Goal: Information Seeking & Learning: Learn about a topic

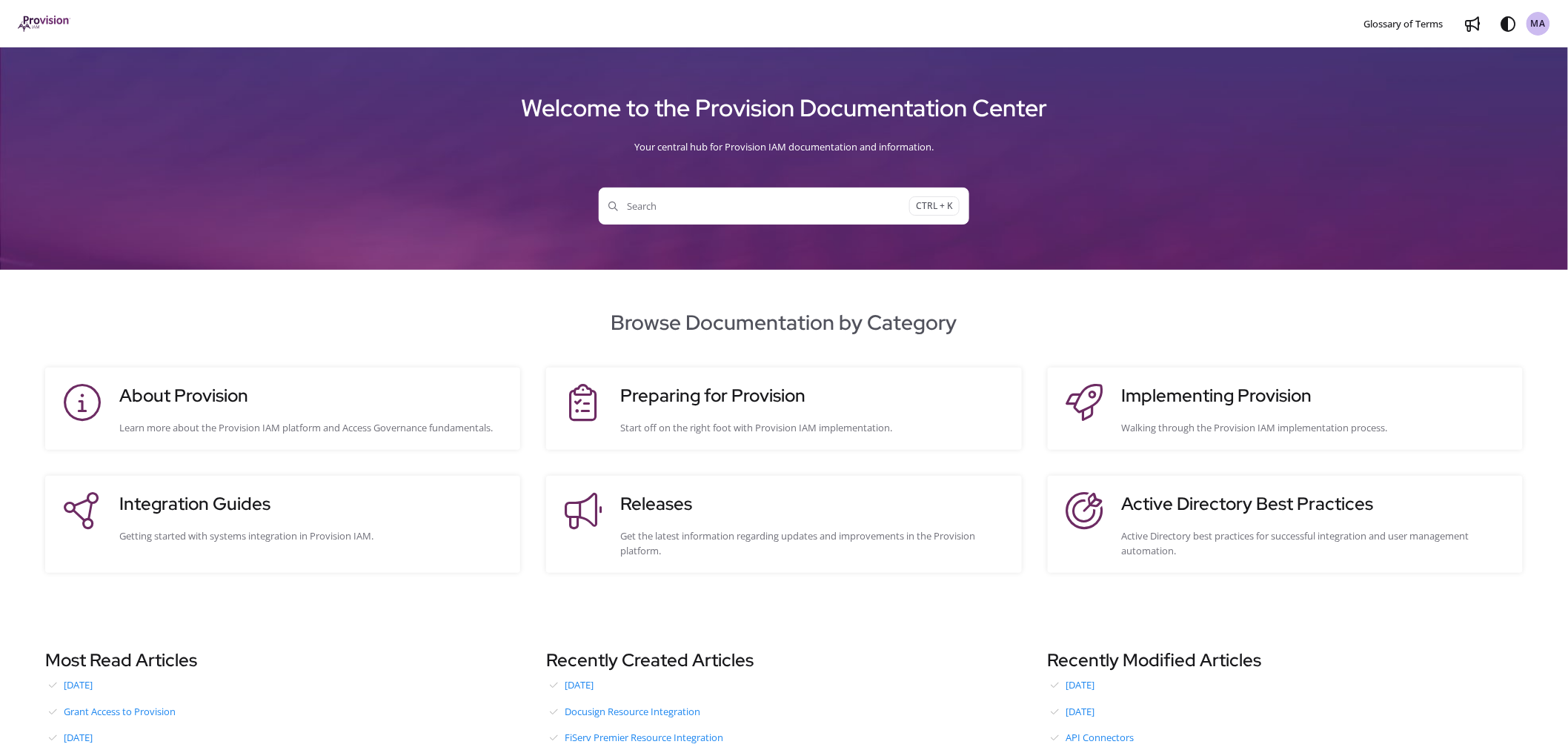
click at [670, 208] on span "Search" at bounding box center [758, 206] width 300 height 15
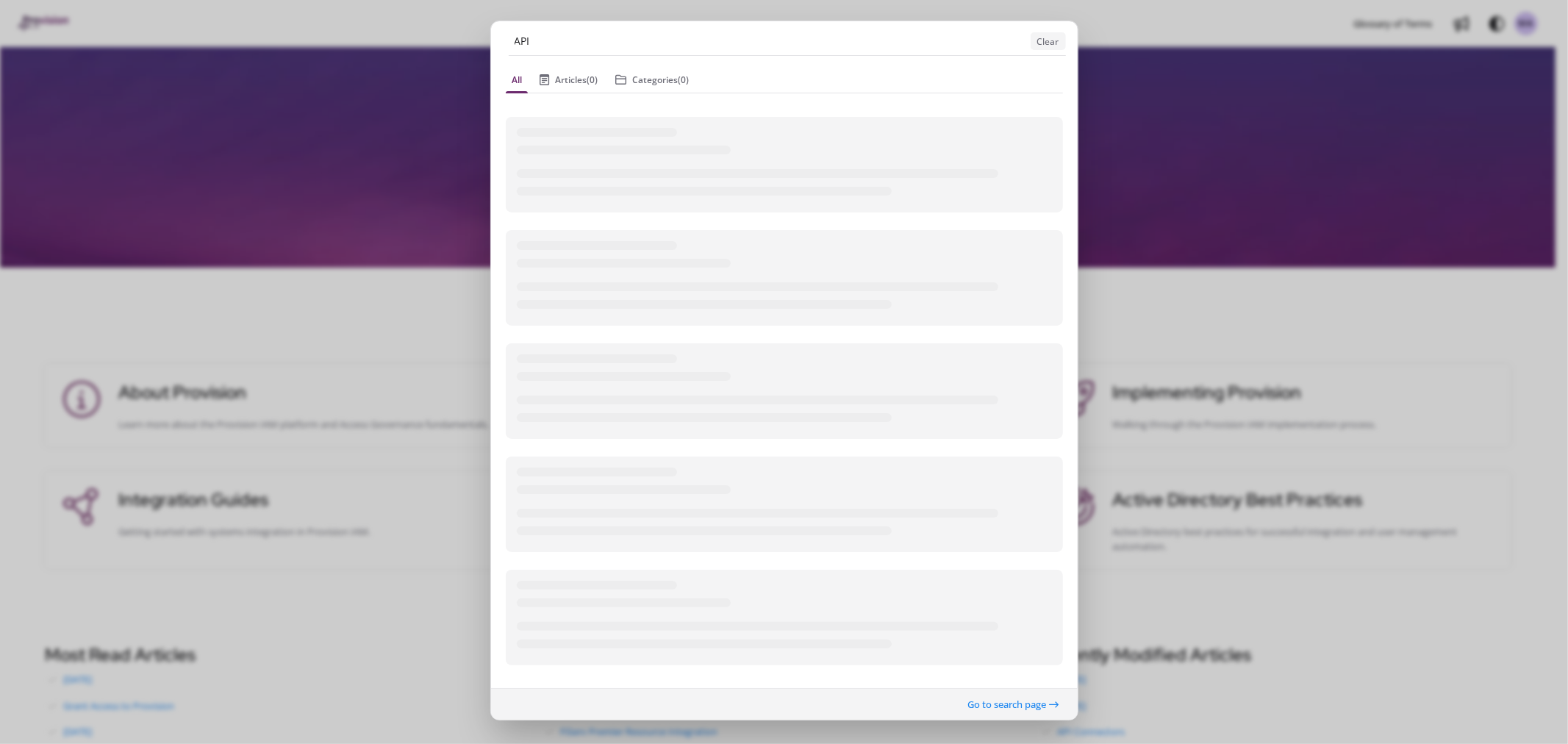
type input "API connector"
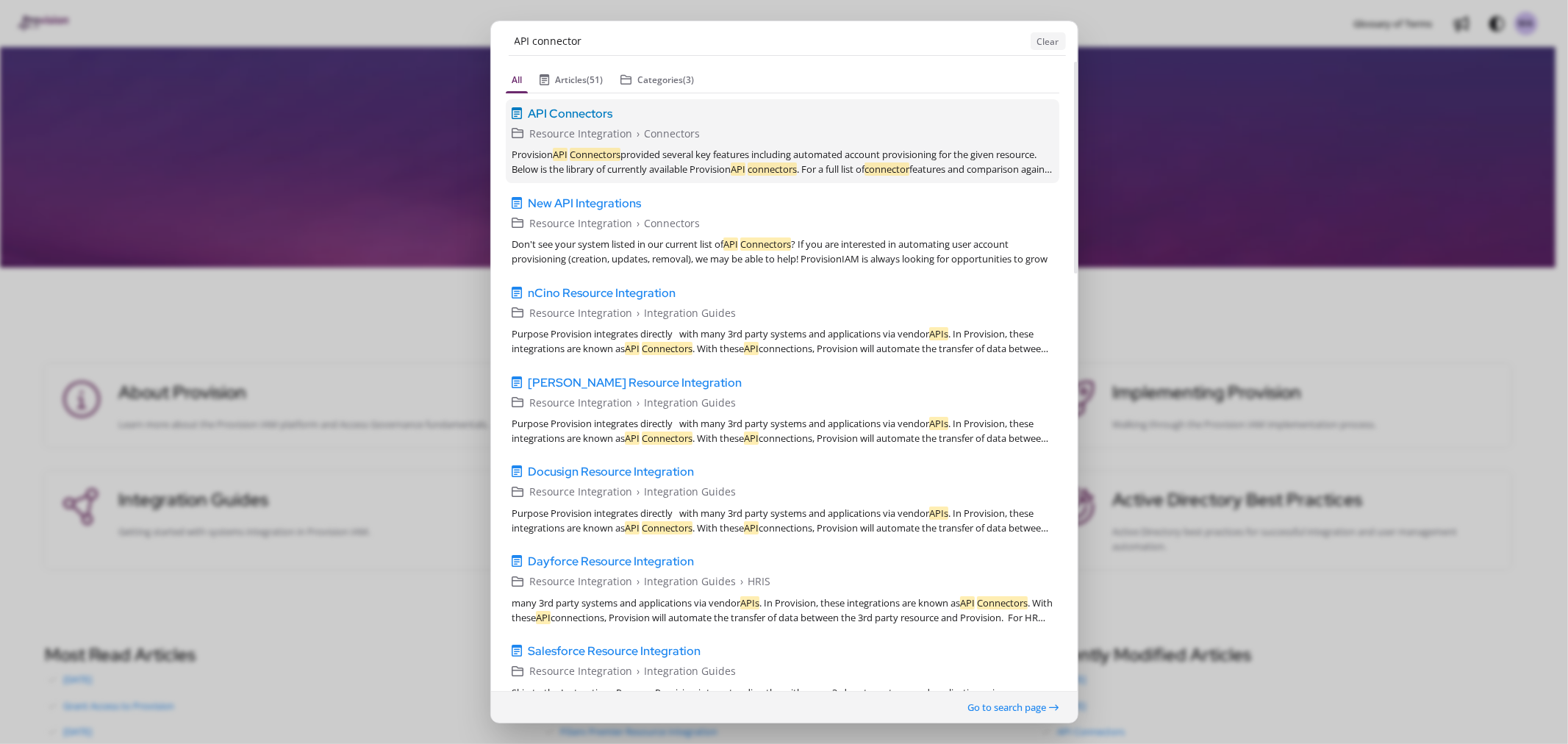
click at [564, 114] on span "API Connectors" at bounding box center [569, 113] width 84 height 18
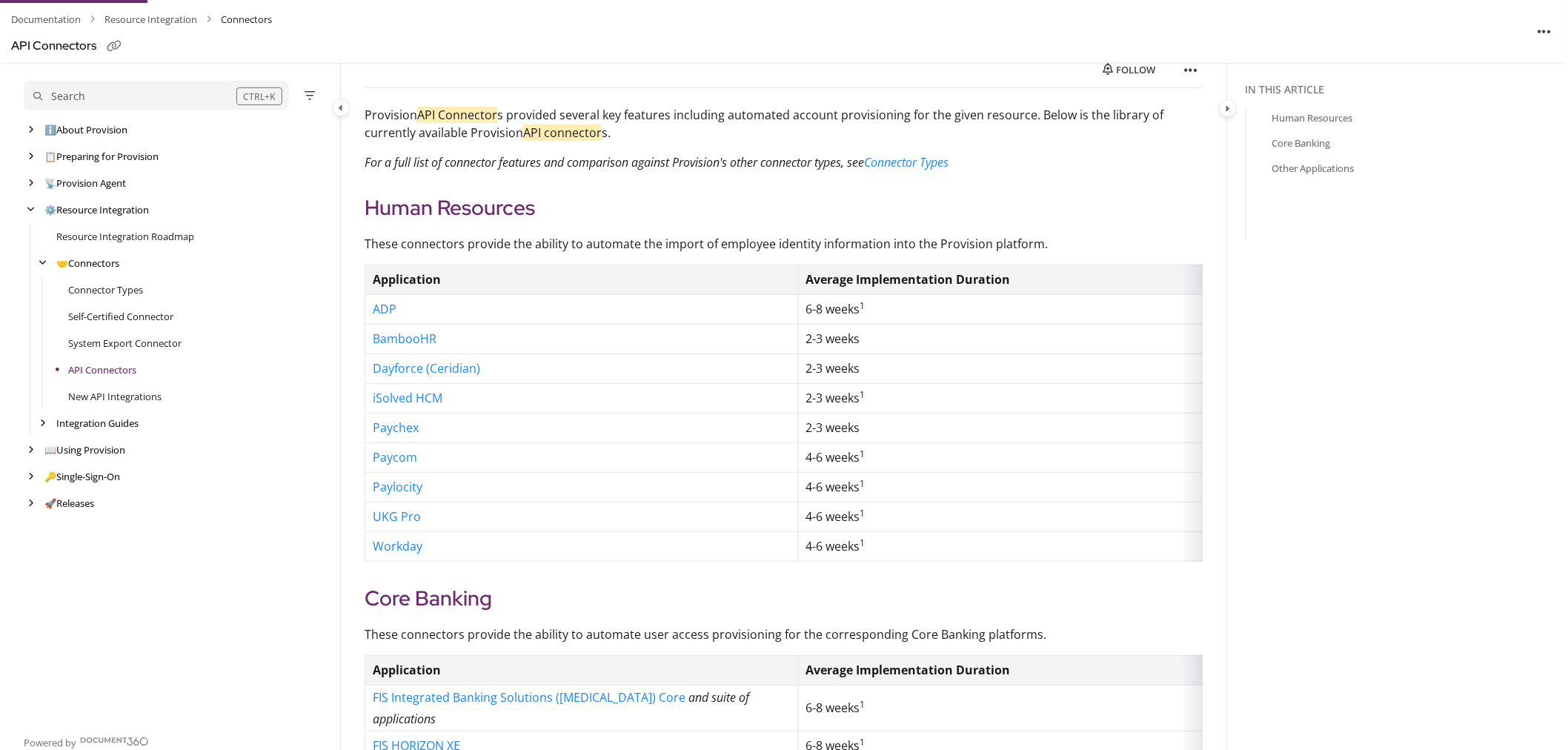
scroll to position [177, 0]
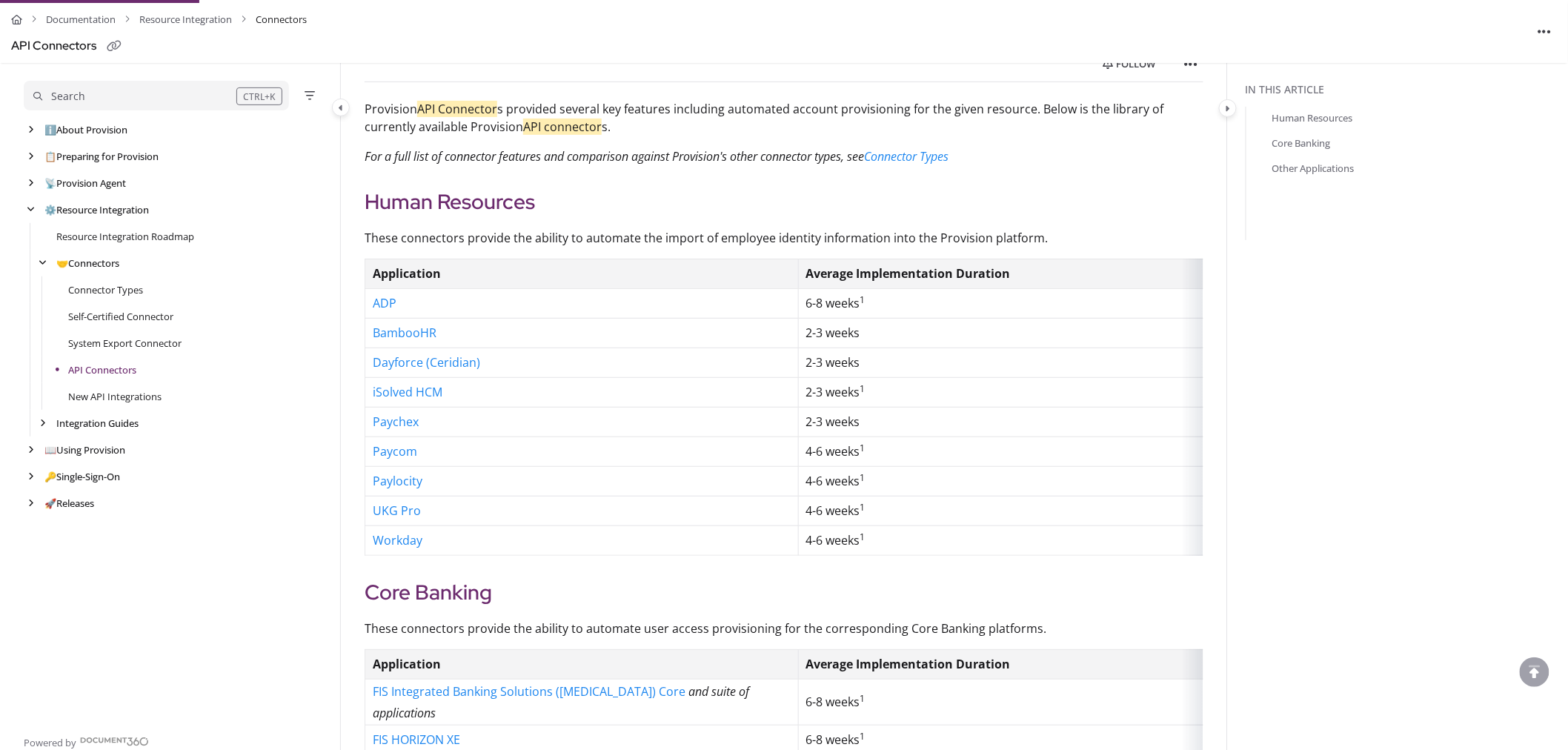
click at [606, 415] on p "Paychex" at bounding box center [582, 423] width 418 height 22
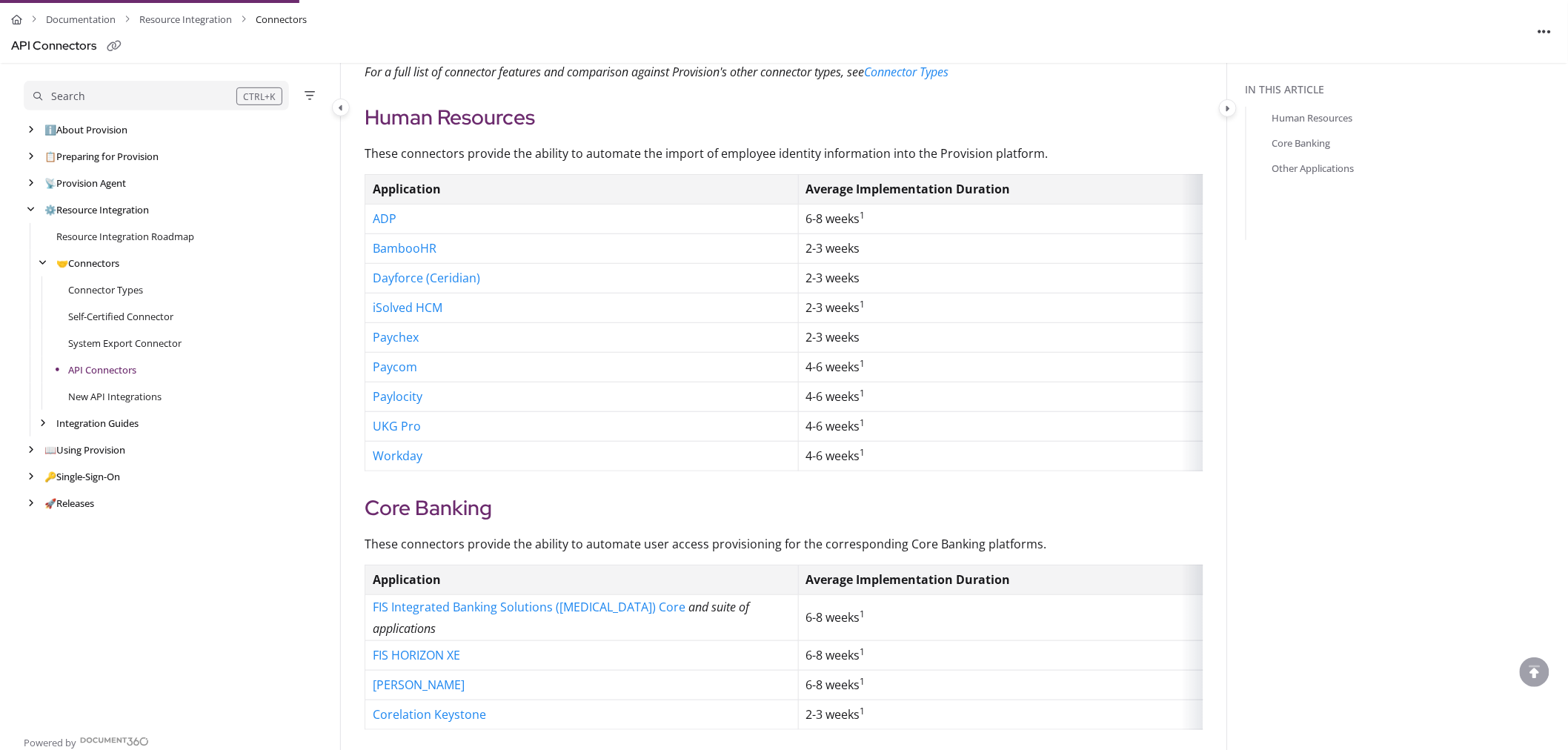
scroll to position [259, 0]
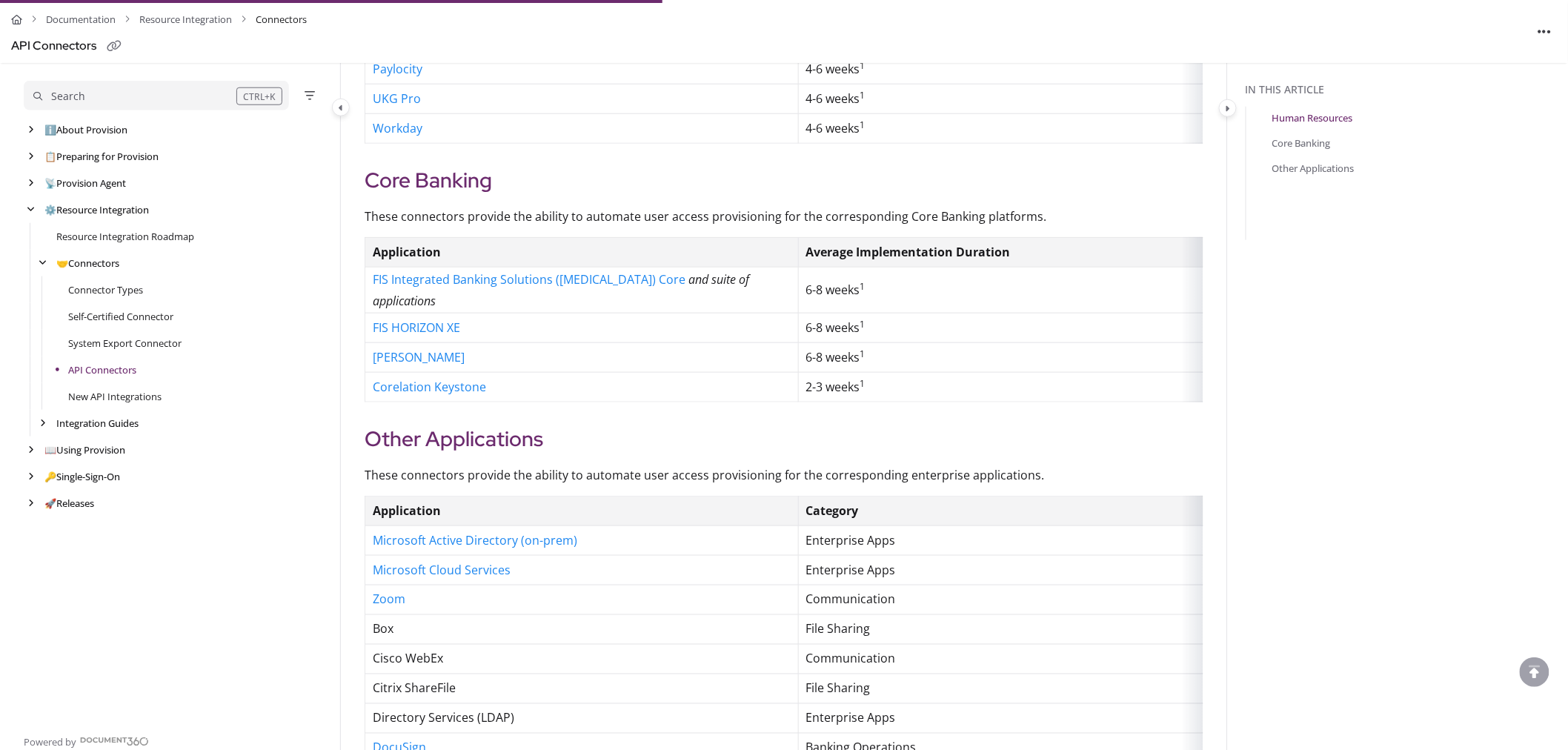
click at [576, 302] on p "FIS Integrated Banking Solutions ([MEDICAL_DATA]) Core and suite of applications" at bounding box center [582, 290] width 418 height 43
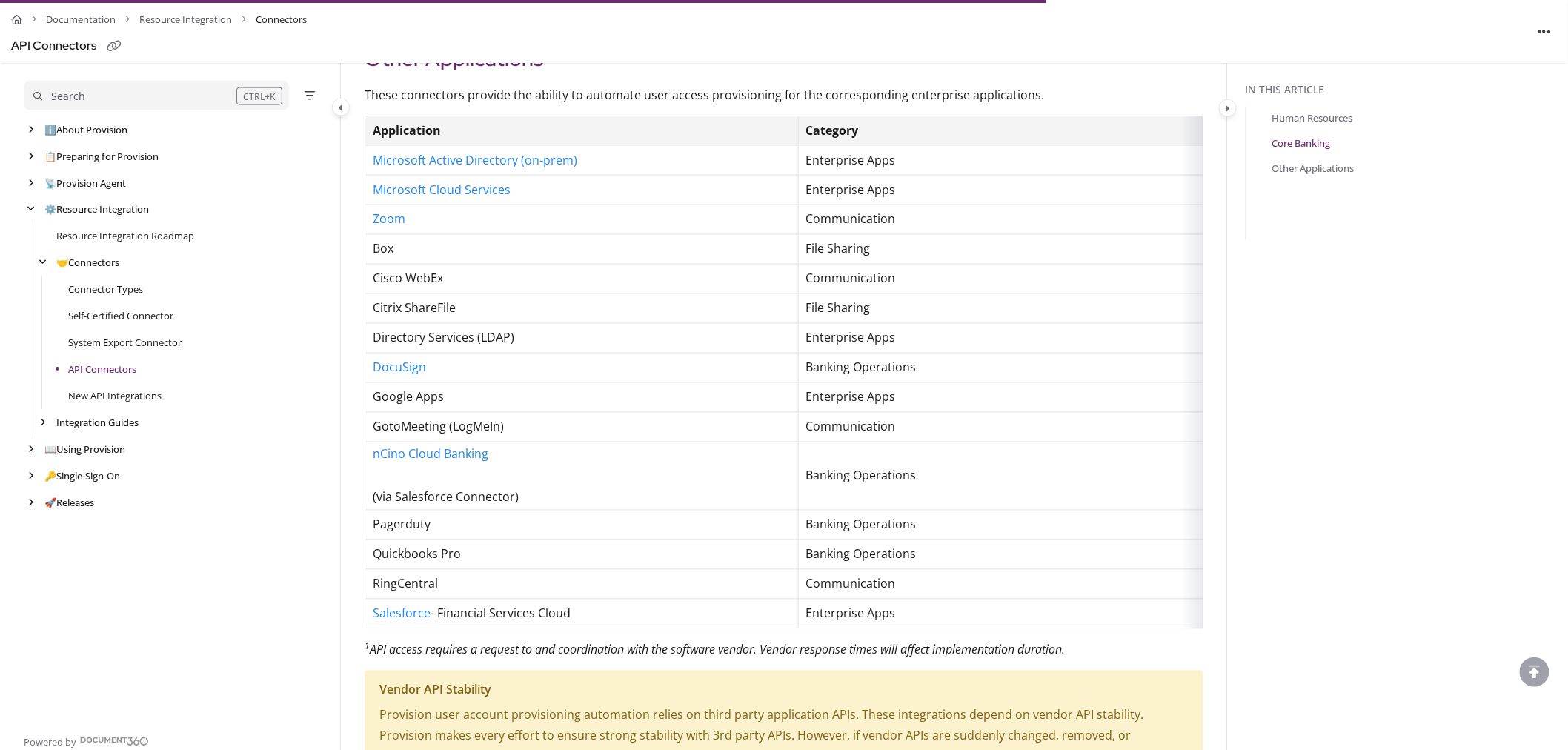
scroll to position [1001, 0]
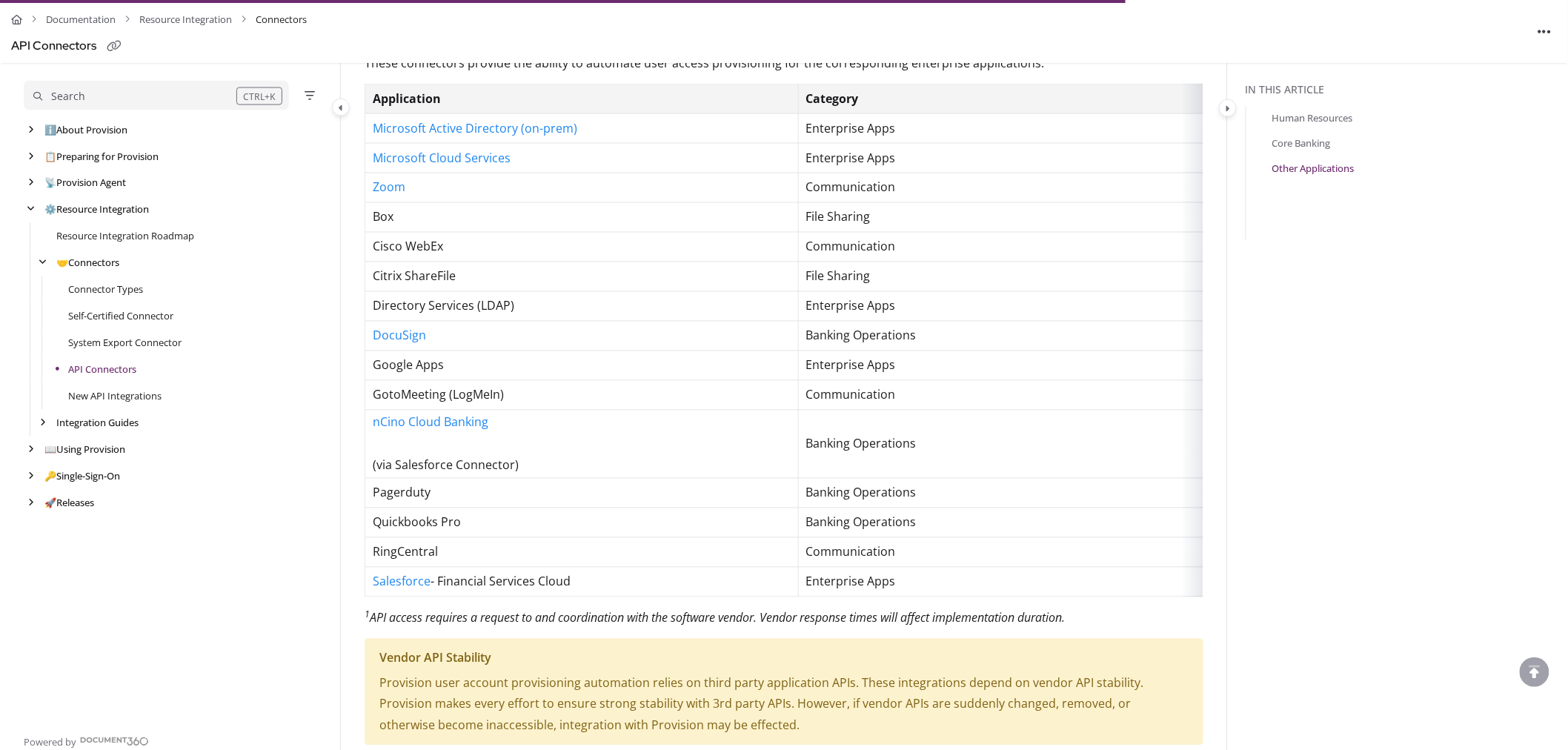
click at [576, 302] on td "Directory Services (LDAP)" at bounding box center [582, 306] width 433 height 29
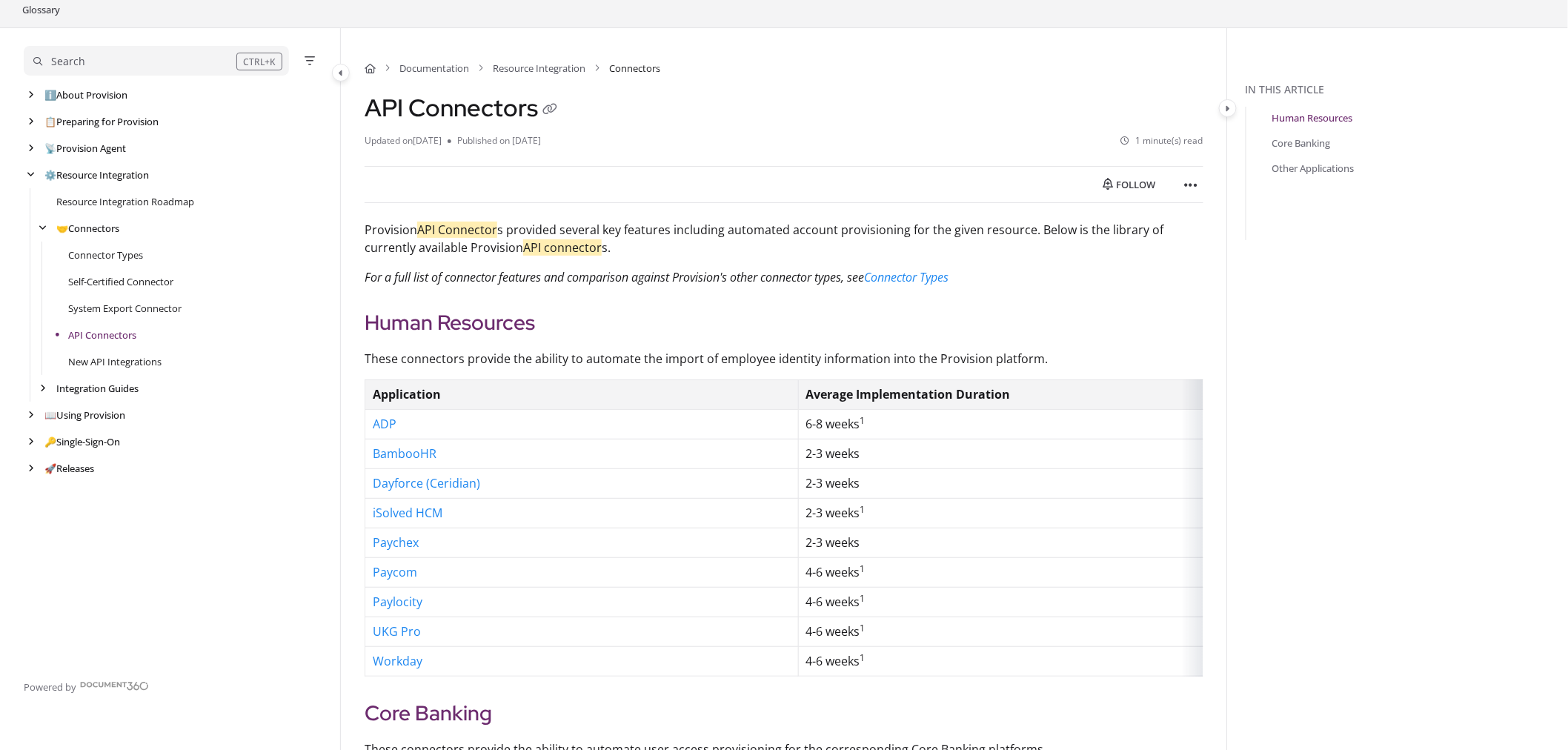
scroll to position [0, 0]
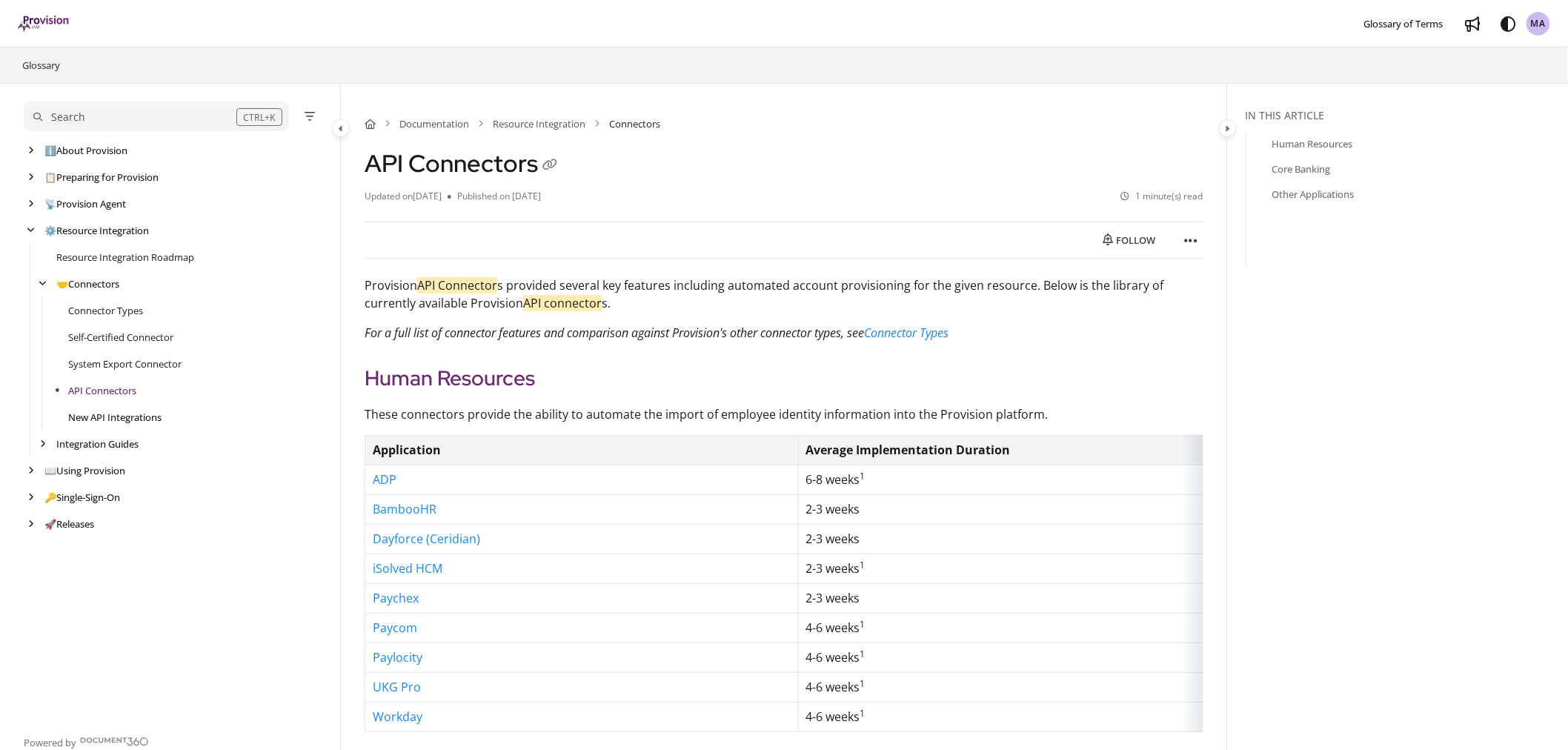
click at [107, 418] on link "New API Integrations" at bounding box center [114, 418] width 93 height 15
